Goal: Use online tool/utility: Utilize a website feature to perform a specific function

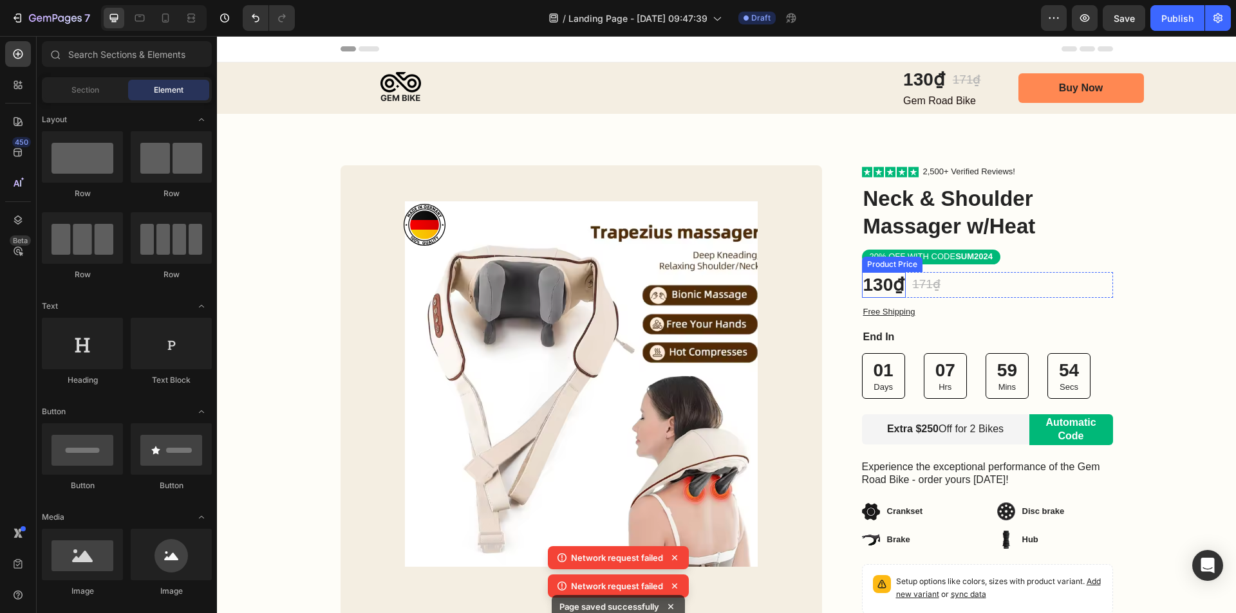
click at [891, 285] on div "130₫" at bounding box center [884, 285] width 44 height 26
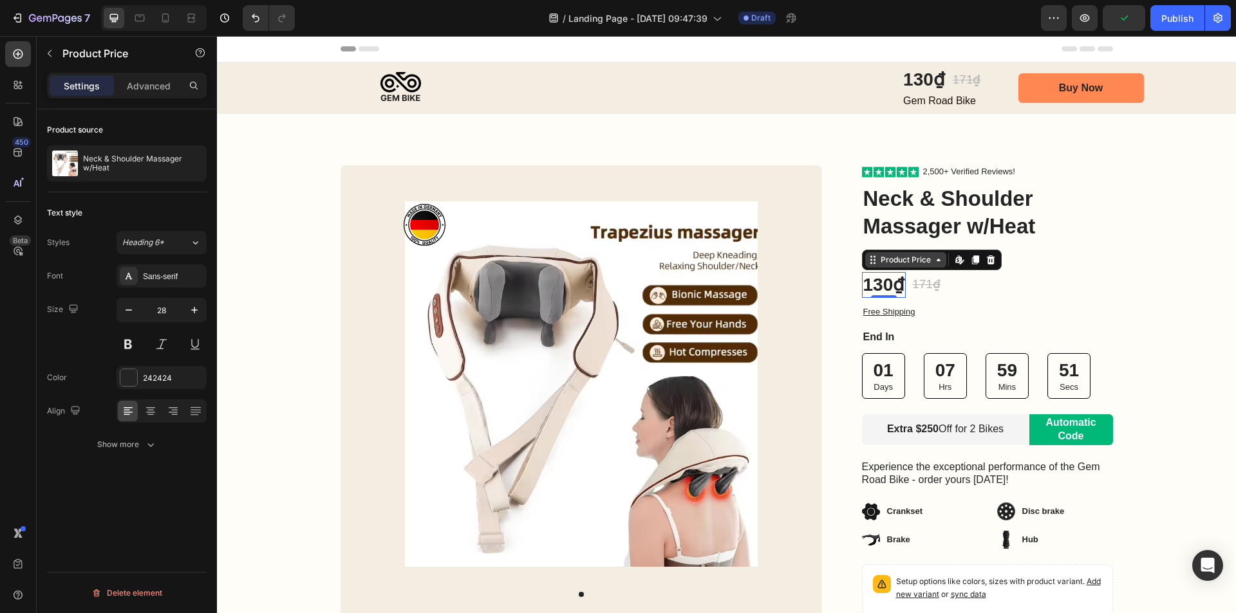
click at [897, 259] on div "Product Price" at bounding box center [905, 260] width 55 height 12
click at [897, 264] on div "Product Price" at bounding box center [905, 260] width 55 height 12
click at [1081, 204] on h1 "Neck & Shoulder Massager w/Heat" at bounding box center [987, 213] width 251 height 58
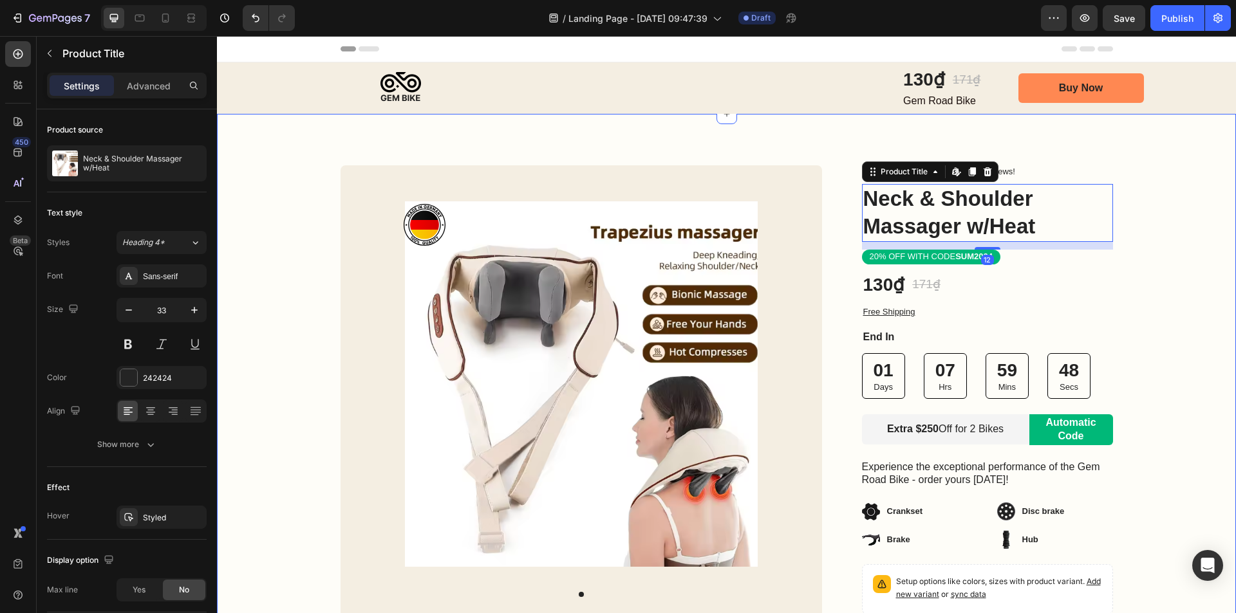
click at [1127, 194] on div "Image Row Product Images Bonus packs deal: Text Block Helmet Item List 2 Bottle…" at bounding box center [726, 441] width 1019 height 552
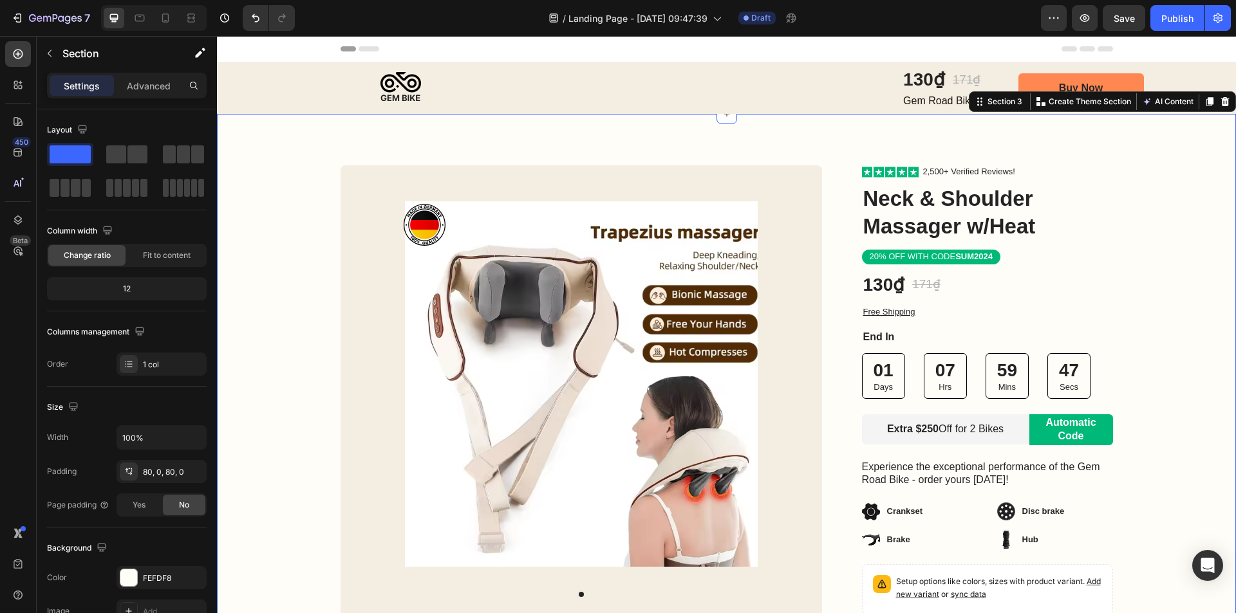
click at [1149, 210] on div "Image Row Product Images Bonus packs deal: Text Block Helmet Item List 2 Bottle…" at bounding box center [726, 441] width 1019 height 552
click at [1175, 221] on div "Image Row Product Images Bonus packs deal: Text Block Helmet Item List 2 Bottle…" at bounding box center [726, 441] width 1019 height 552
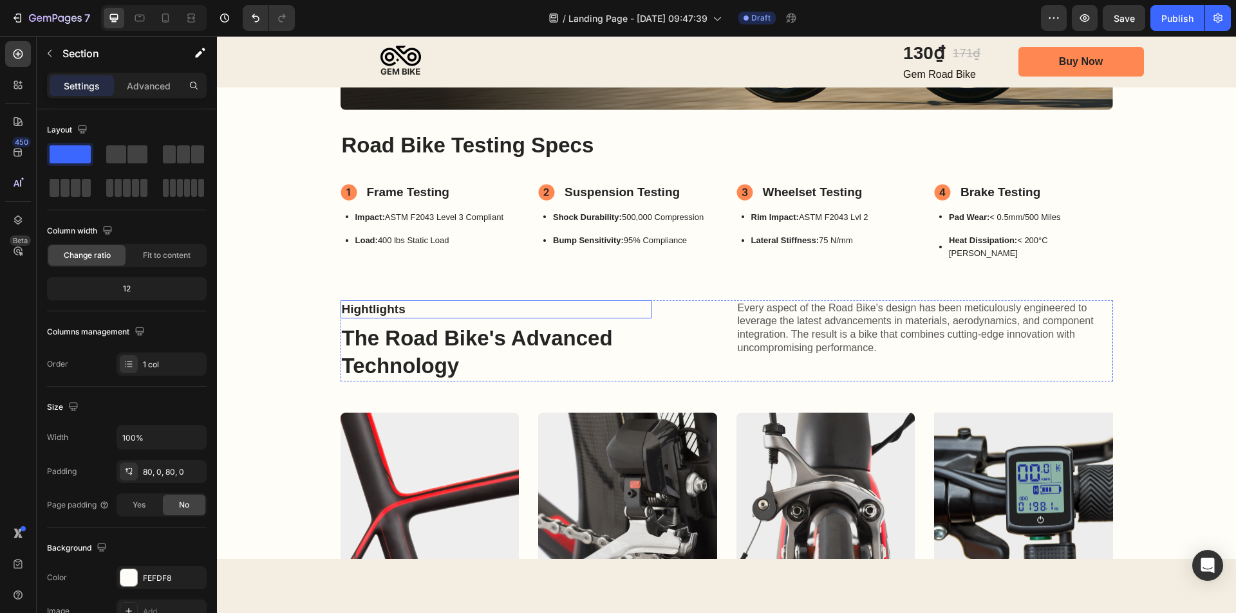
scroll to position [837, 0]
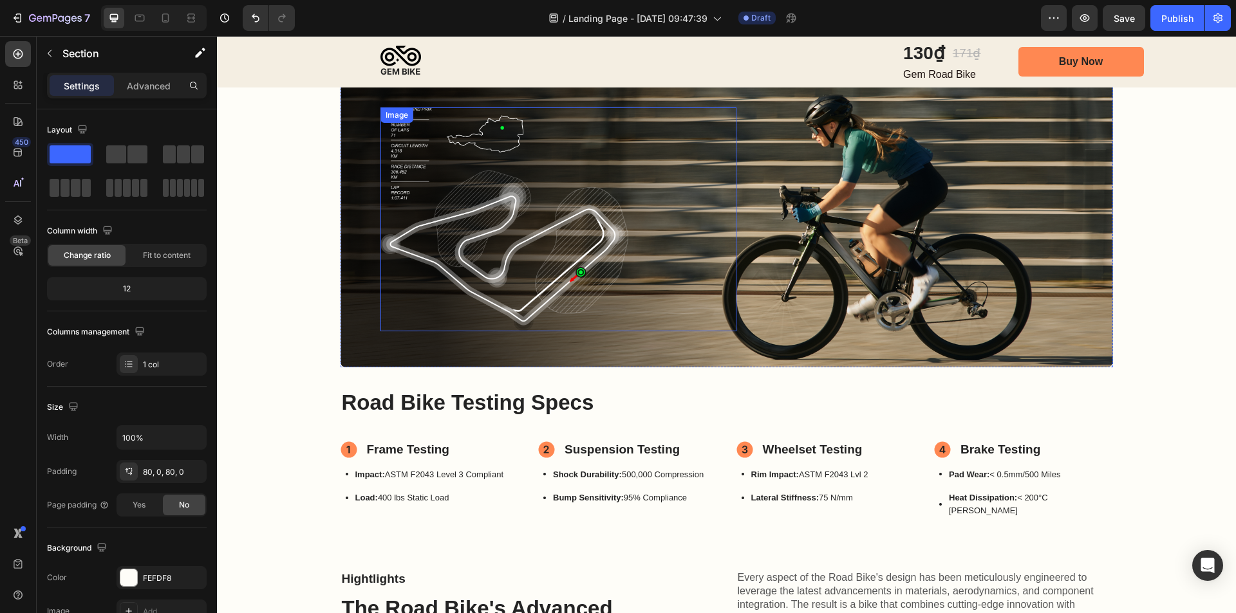
click at [572, 253] on img at bounding box center [504, 219] width 248 height 224
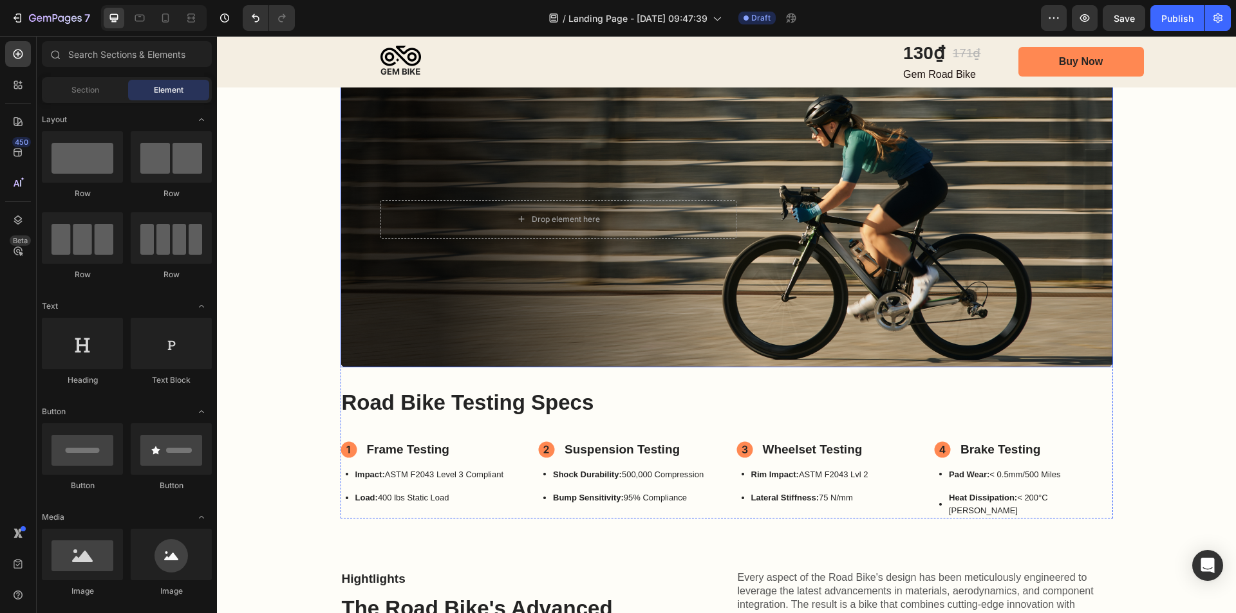
click at [892, 255] on div "Drop element here Image" at bounding box center [726, 220] width 772 height 80
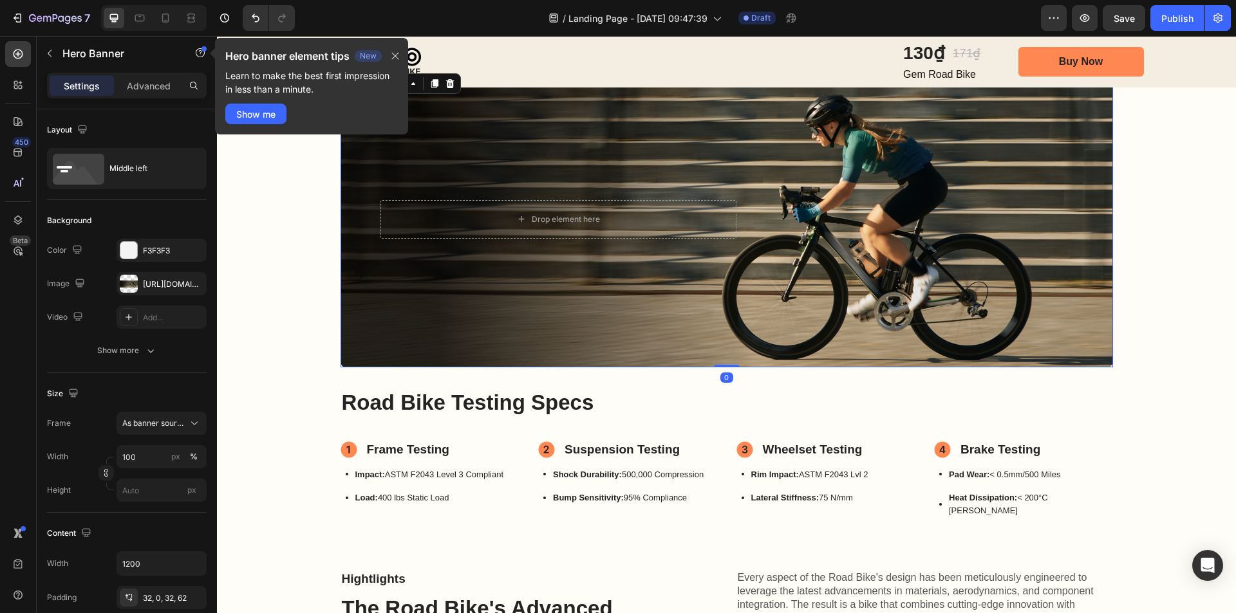
click at [884, 275] on div "Background Image" at bounding box center [726, 219] width 772 height 297
click at [351, 193] on div "Drop element here Image" at bounding box center [726, 220] width 772 height 80
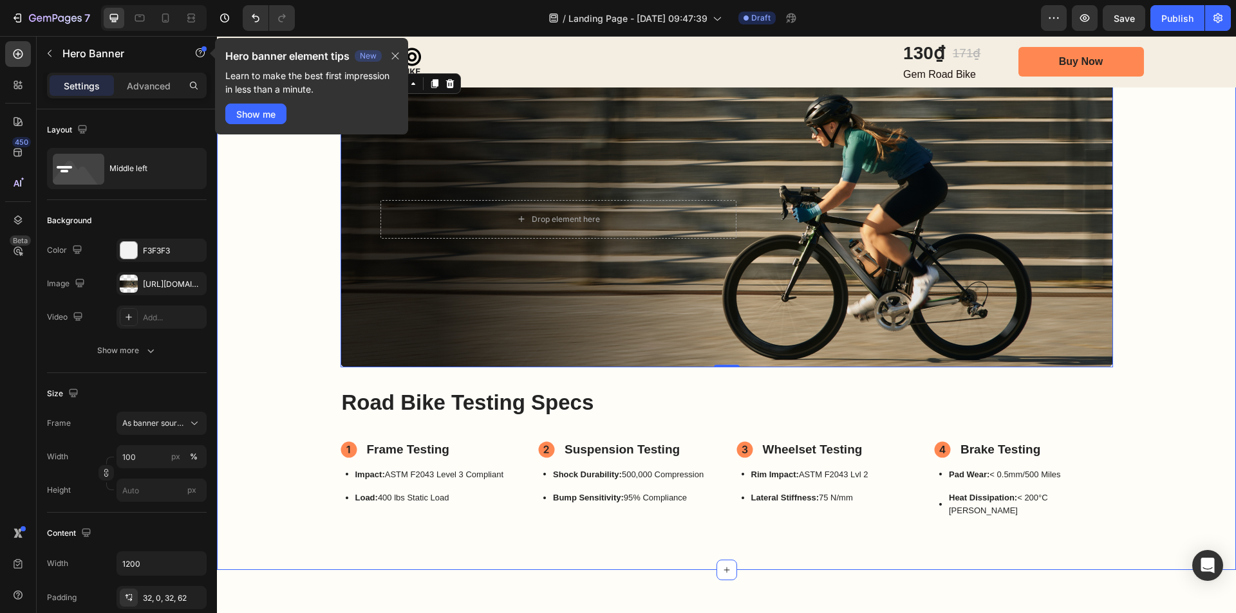
scroll to position [644, 0]
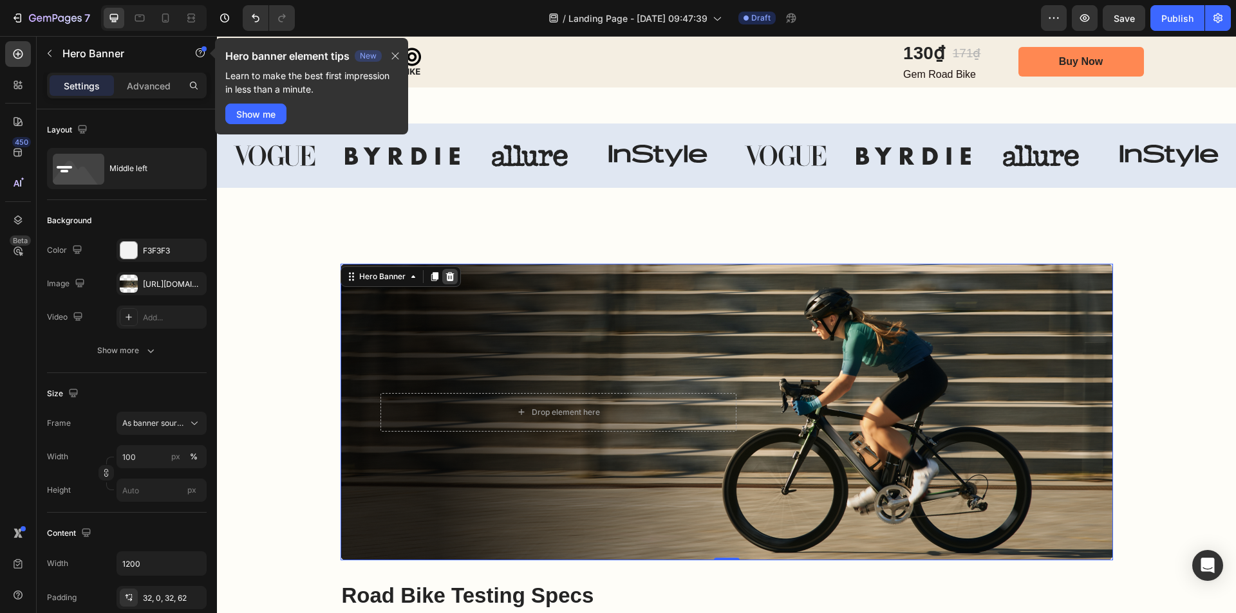
click at [445, 275] on icon at bounding box center [449, 276] width 8 height 9
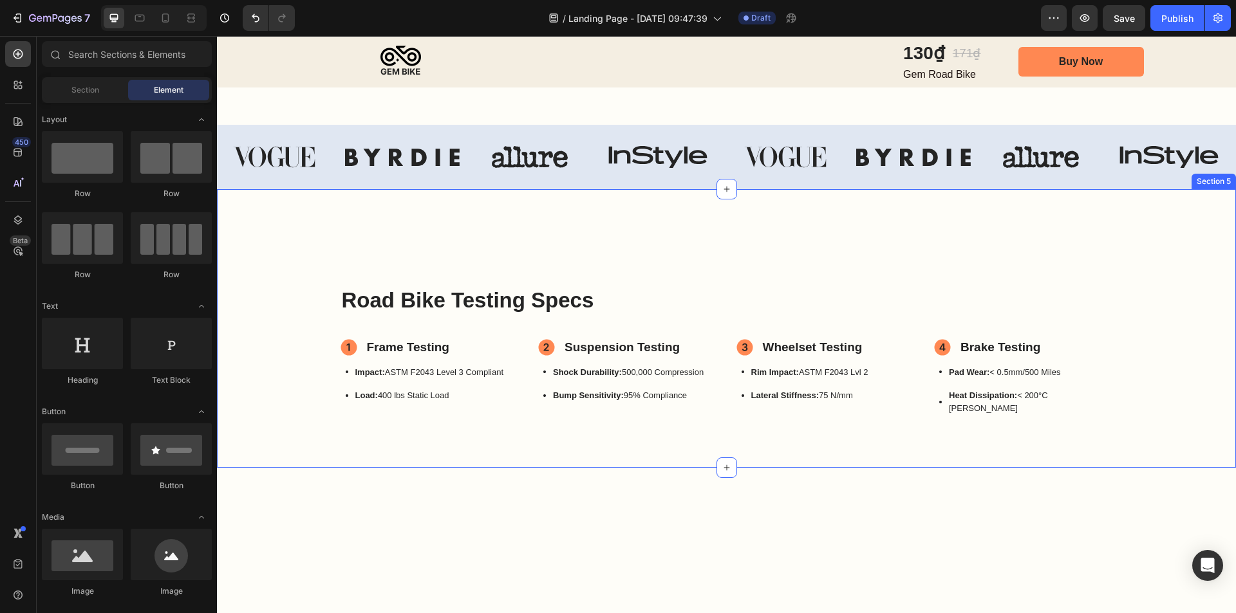
click at [518, 247] on div "Road Bike Testing Specs Heading Frame Testing Item List Impact: ASTM F2043 Leve…" at bounding box center [726, 328] width 1019 height 279
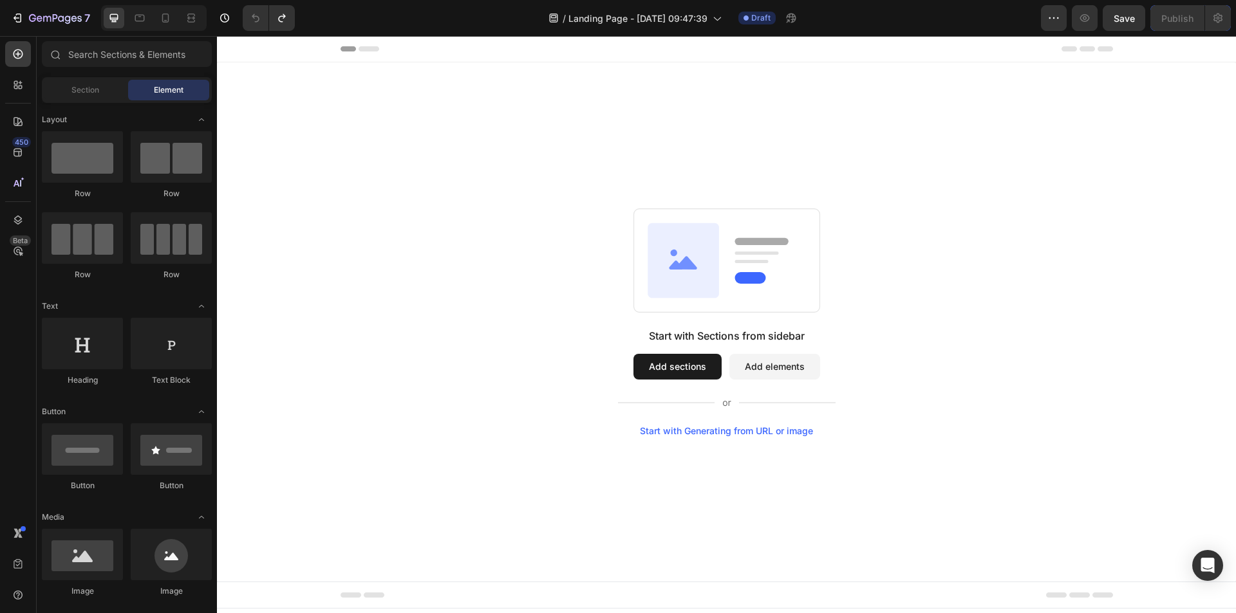
scroll to position [0, 0]
click at [13, 86] on icon at bounding box center [18, 85] width 13 height 13
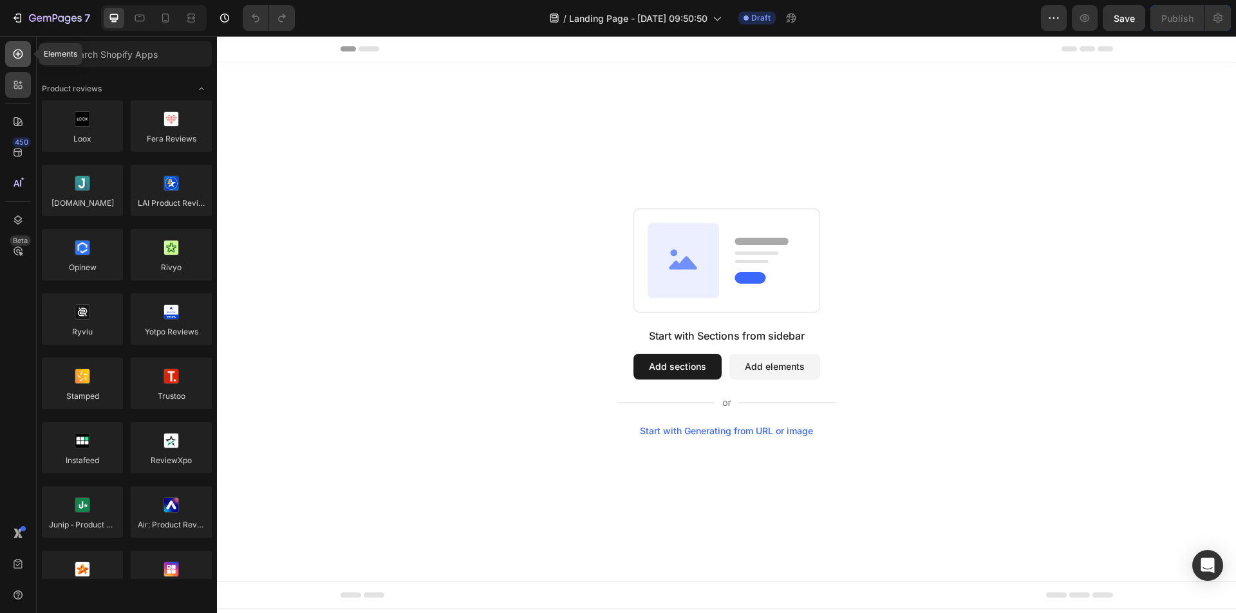
click at [12, 61] on div at bounding box center [18, 54] width 26 height 26
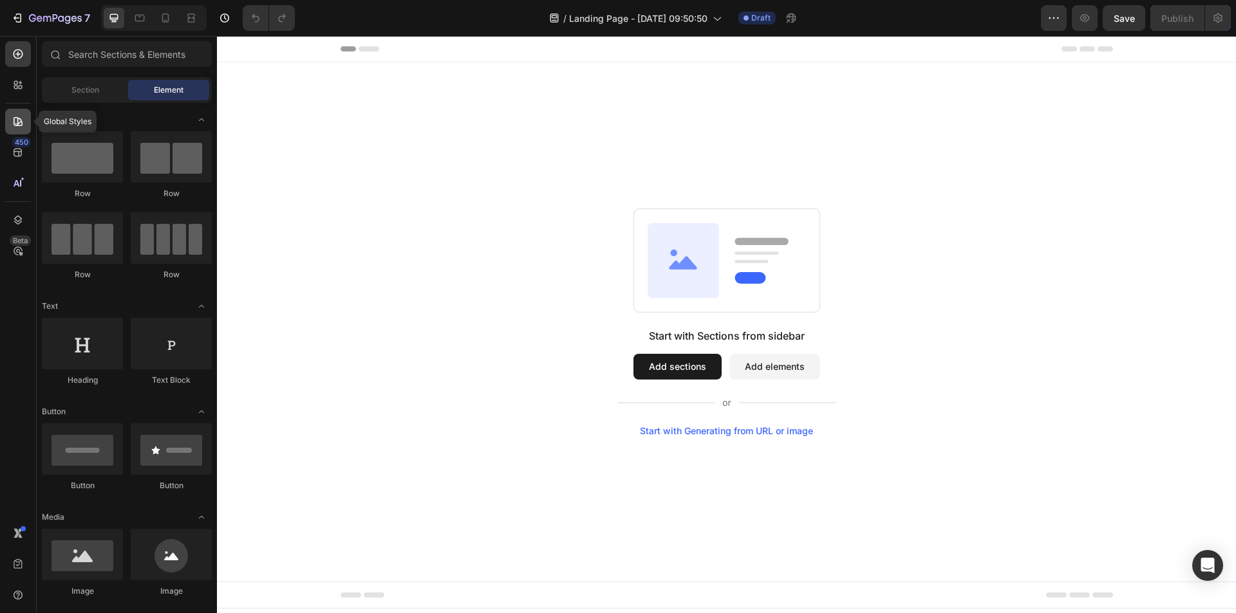
click at [17, 120] on icon at bounding box center [18, 121] width 13 height 13
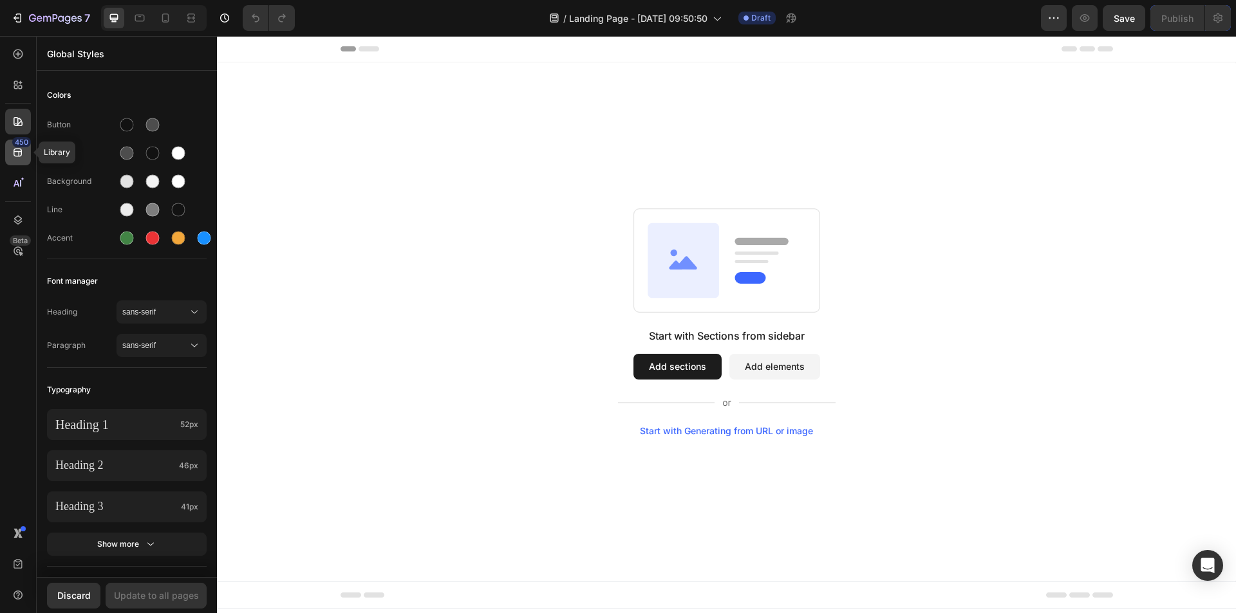
click at [14, 152] on icon at bounding box center [18, 153] width 8 height 8
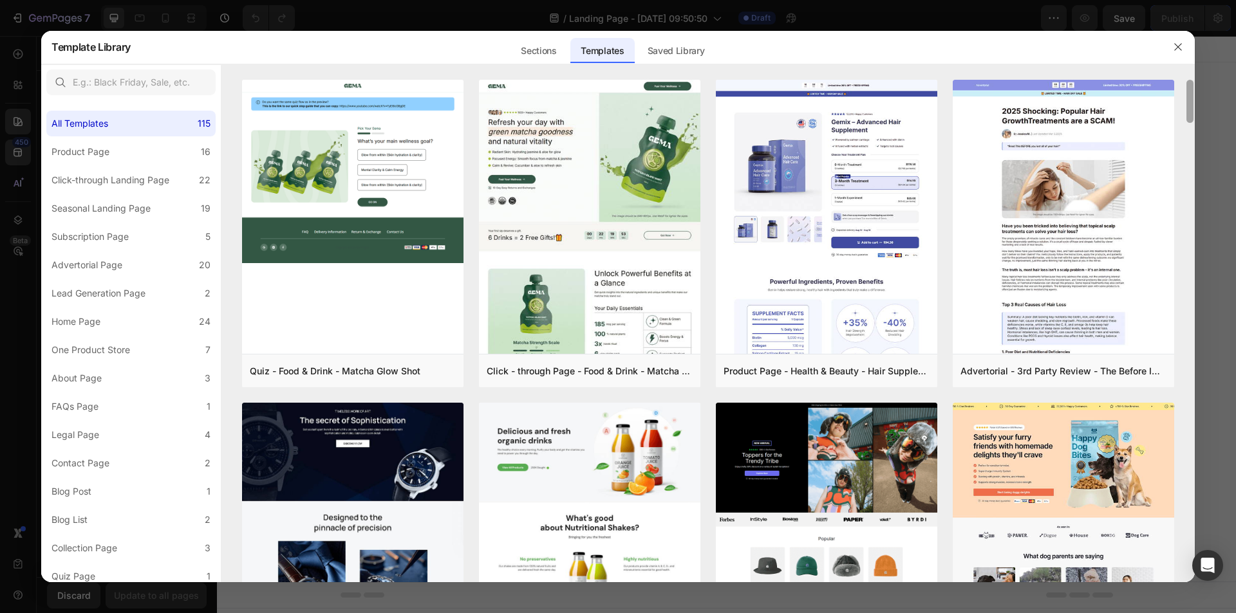
drag, startPoint x: 1191, startPoint y: 427, endPoint x: 1144, endPoint y: 65, distance: 365.5
click at [1144, 65] on div "Refresh Create once, use everywhere with Theme Section The new feature on GemPa…" at bounding box center [707, 323] width 973 height 519
click at [675, 52] on div "Saved Library" at bounding box center [676, 51] width 78 height 26
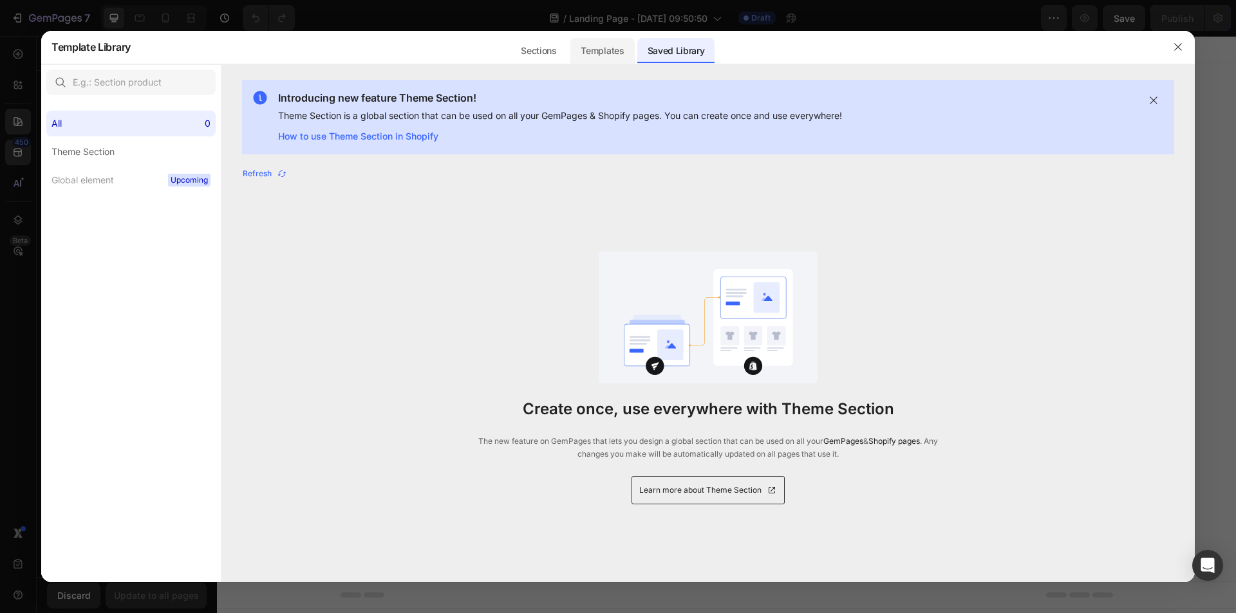
click at [617, 48] on div "Templates" at bounding box center [602, 51] width 64 height 26
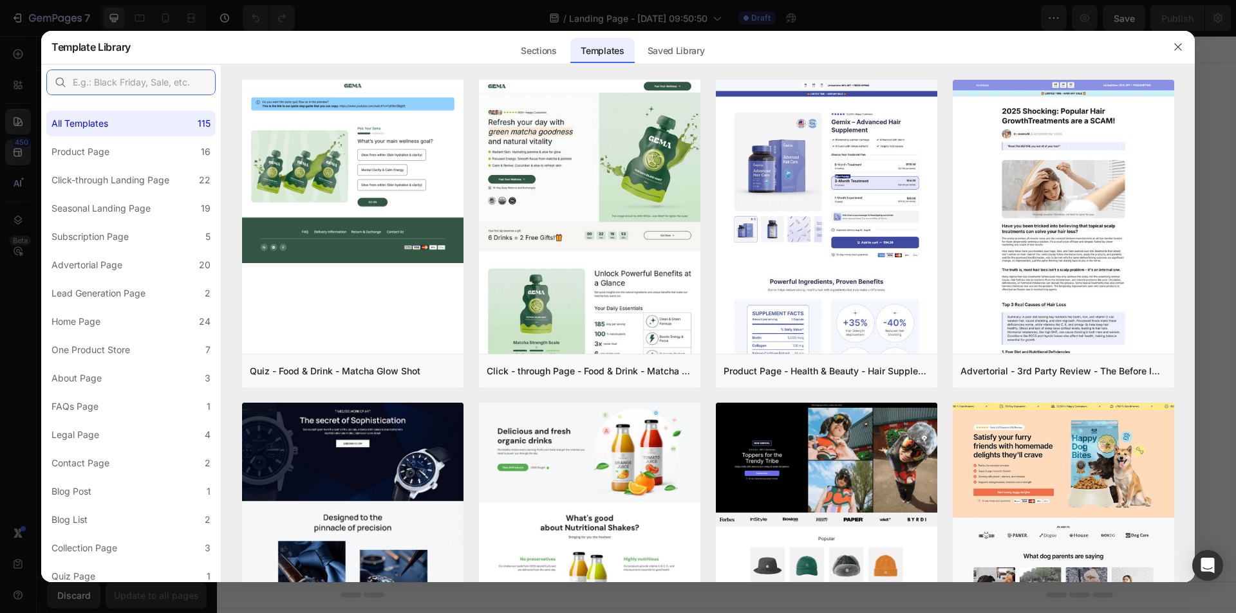
click at [183, 82] on input "text" at bounding box center [130, 83] width 169 height 26
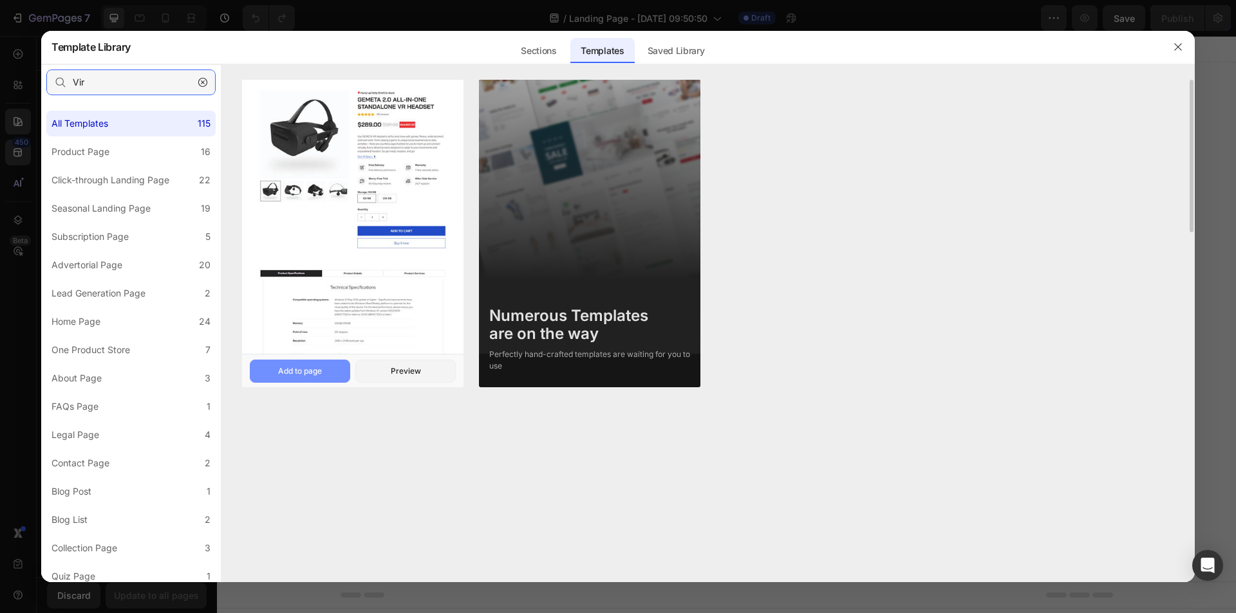
type input "Vir"
click at [322, 373] on button "Add to page" at bounding box center [300, 371] width 100 height 23
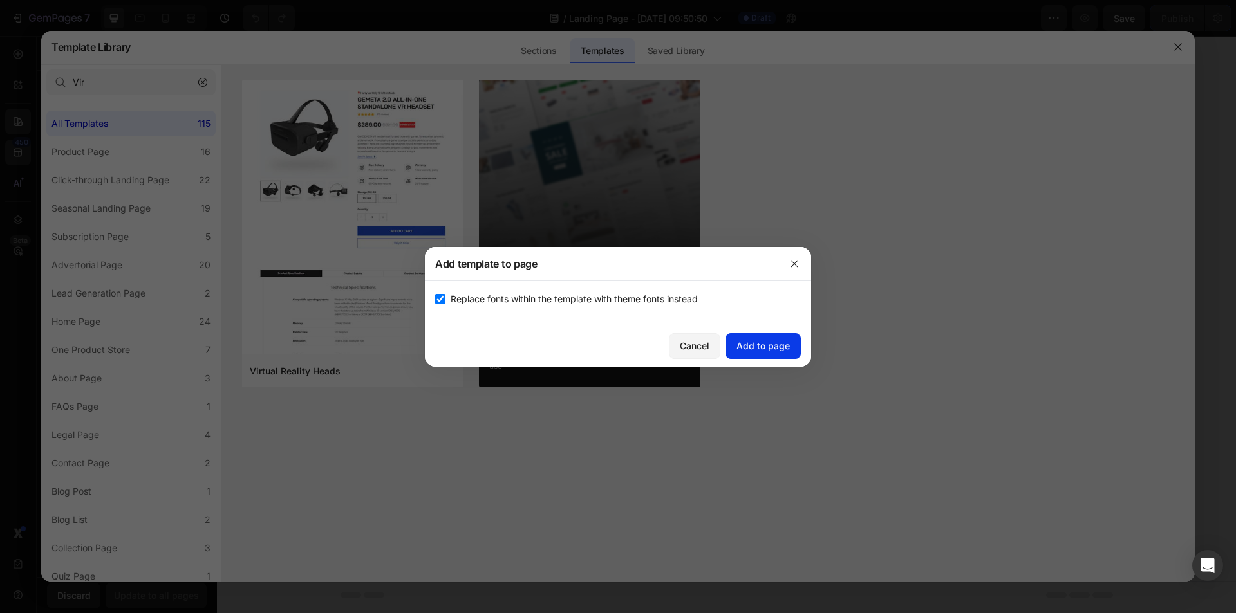
click at [766, 346] on div "Add to page" at bounding box center [762, 346] width 53 height 14
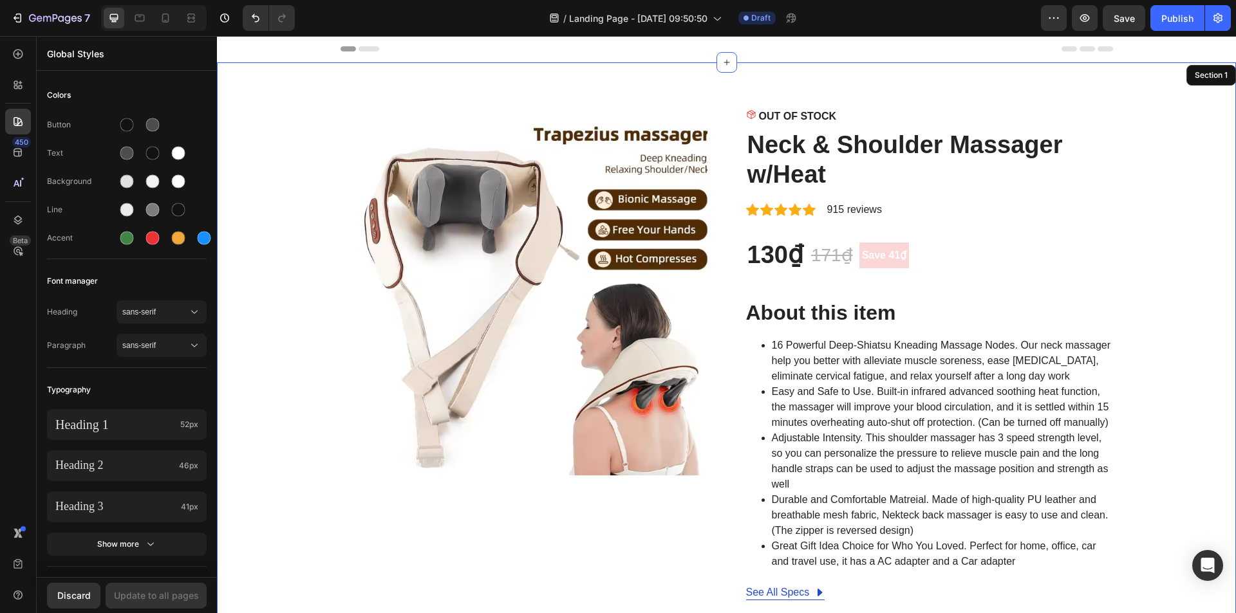
click at [344, 50] on icon at bounding box center [347, 48] width 15 height 5
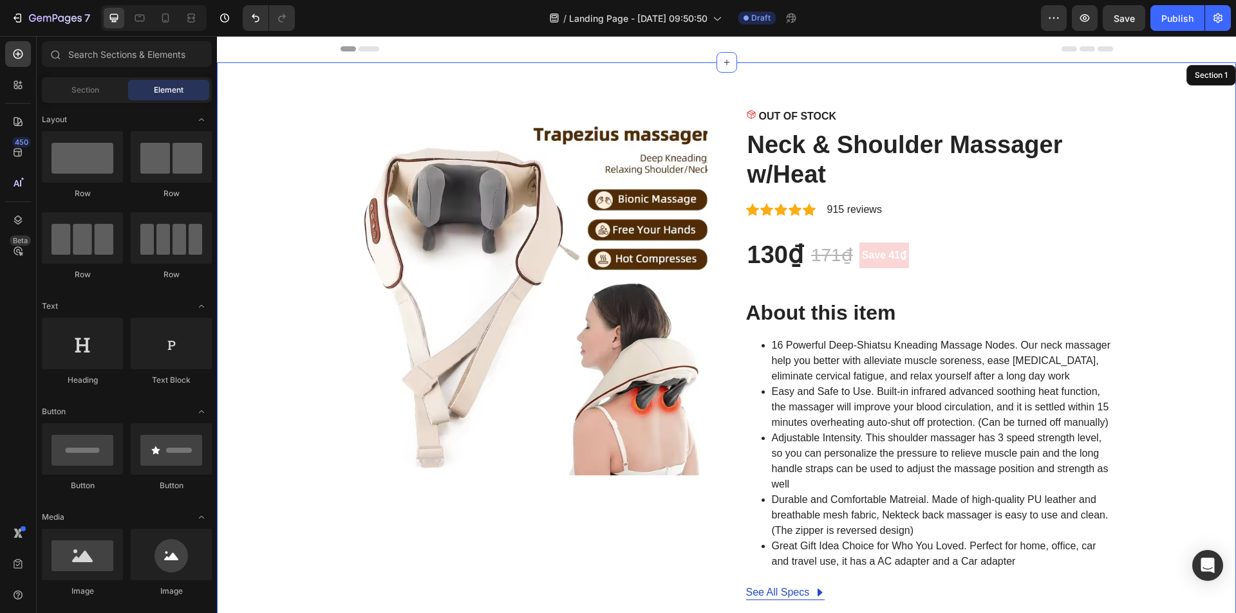
click at [348, 50] on icon at bounding box center [347, 48] width 15 height 5
click at [780, 253] on div "130₫" at bounding box center [775, 255] width 59 height 32
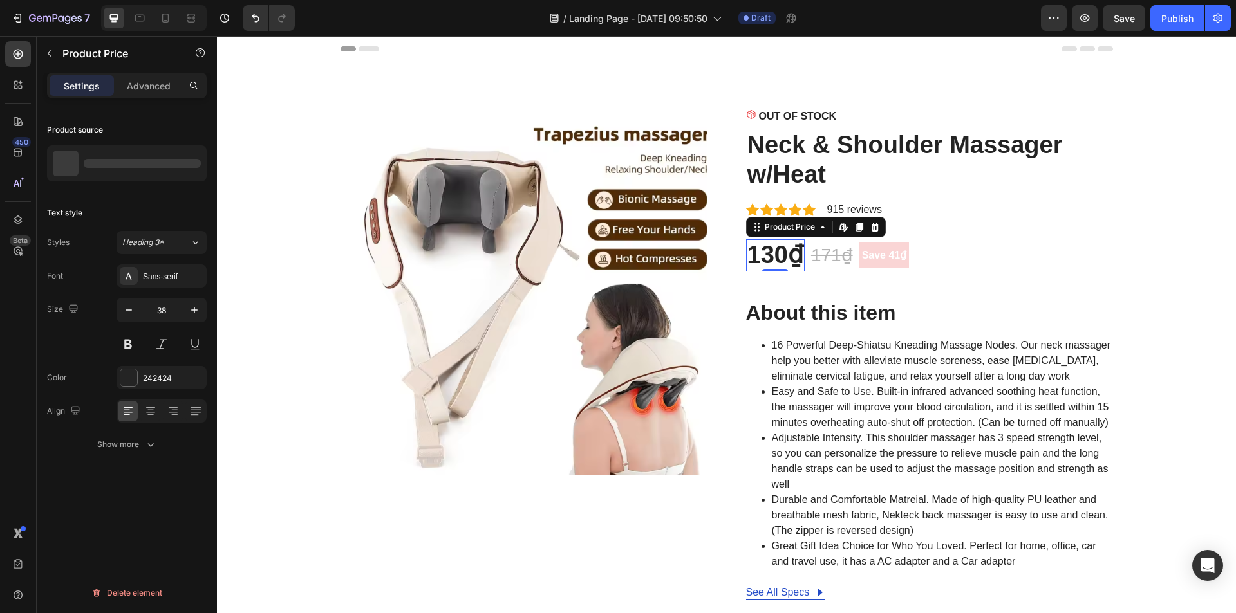
click at [780, 253] on div "130₫" at bounding box center [775, 255] width 59 height 32
click at [792, 258] on div "130₫" at bounding box center [775, 255] width 59 height 32
click at [839, 223] on icon at bounding box center [844, 227] width 10 height 10
